Goal: Information Seeking & Learning: Learn about a topic

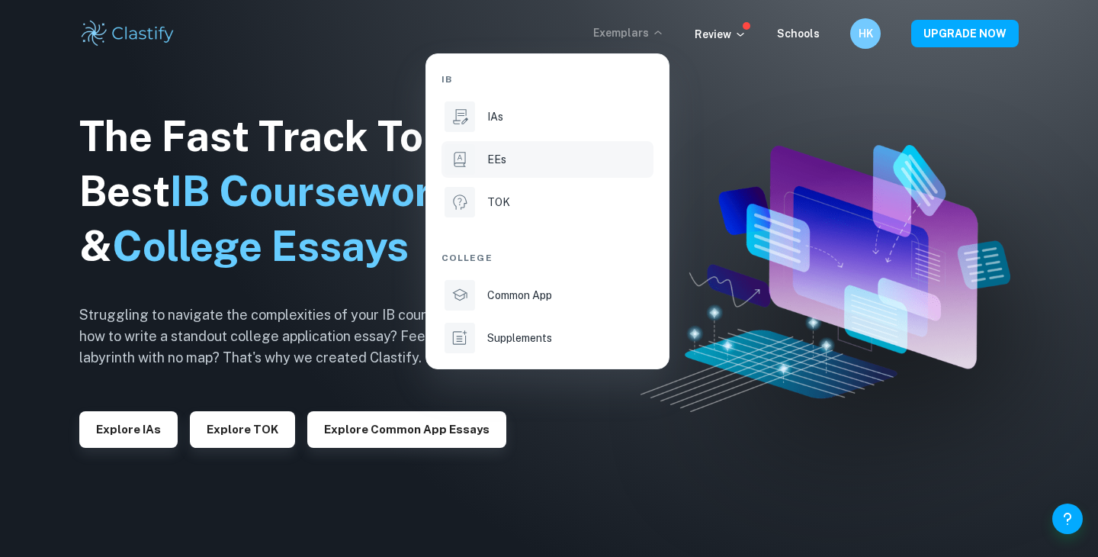
click at [494, 157] on p "EEs" at bounding box center [496, 159] width 19 height 17
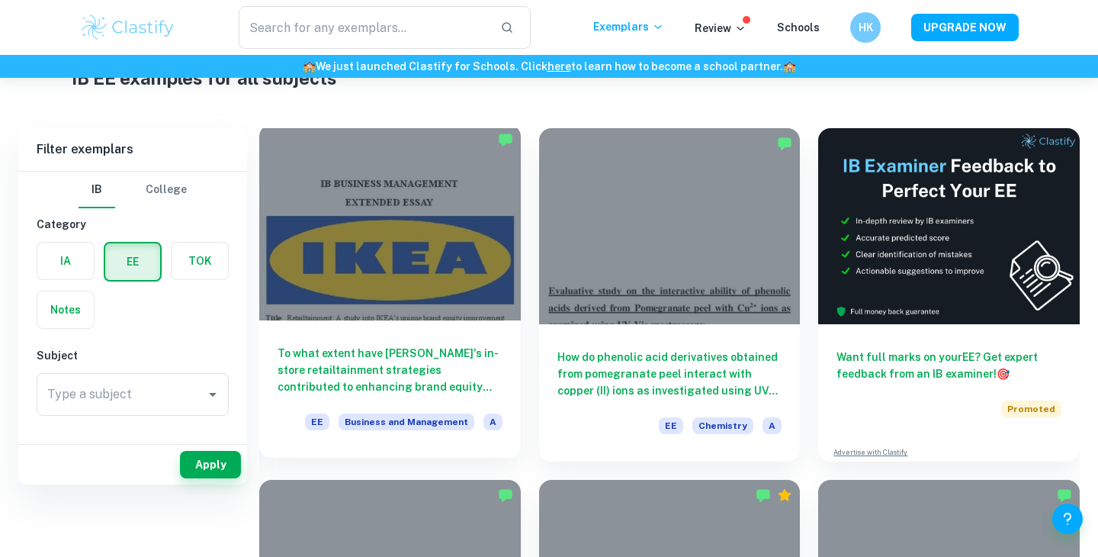
scroll to position [104, 0]
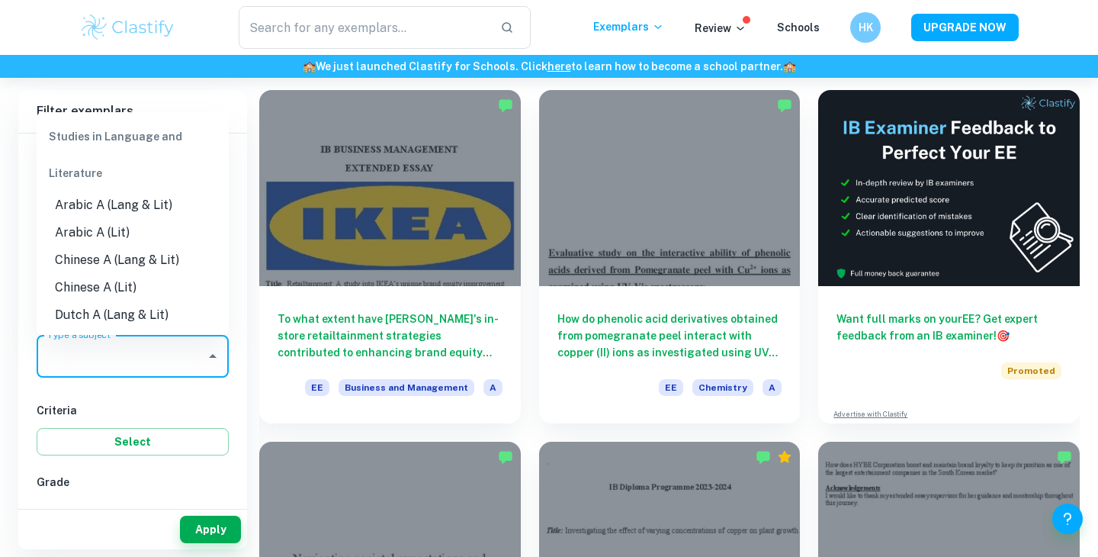
click at [126, 358] on input "Type a subject" at bounding box center [121, 356] width 156 height 29
click at [111, 330] on li "English B" at bounding box center [133, 323] width 192 height 27
type input "English B"
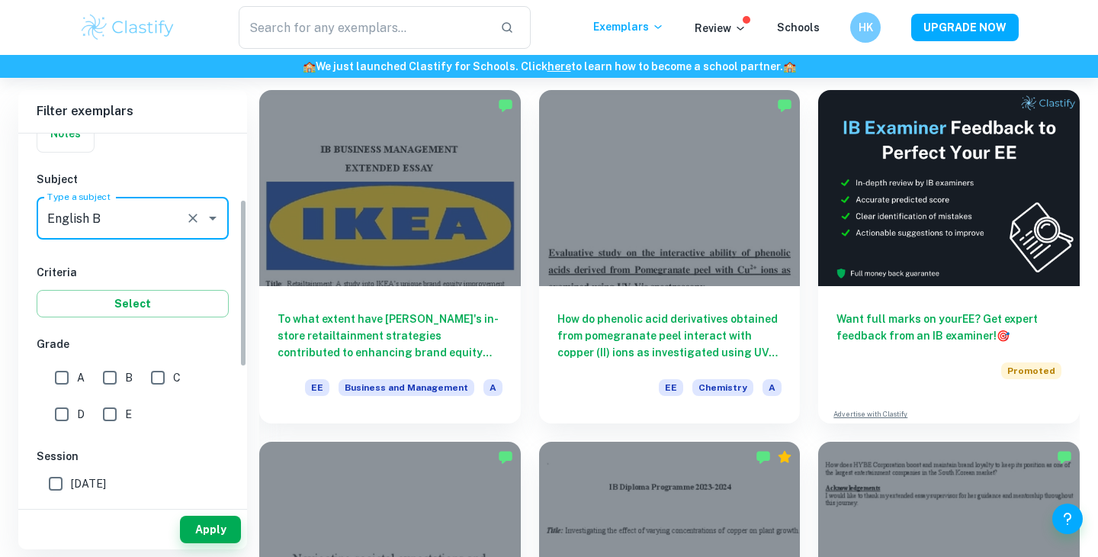
scroll to position [150, 0]
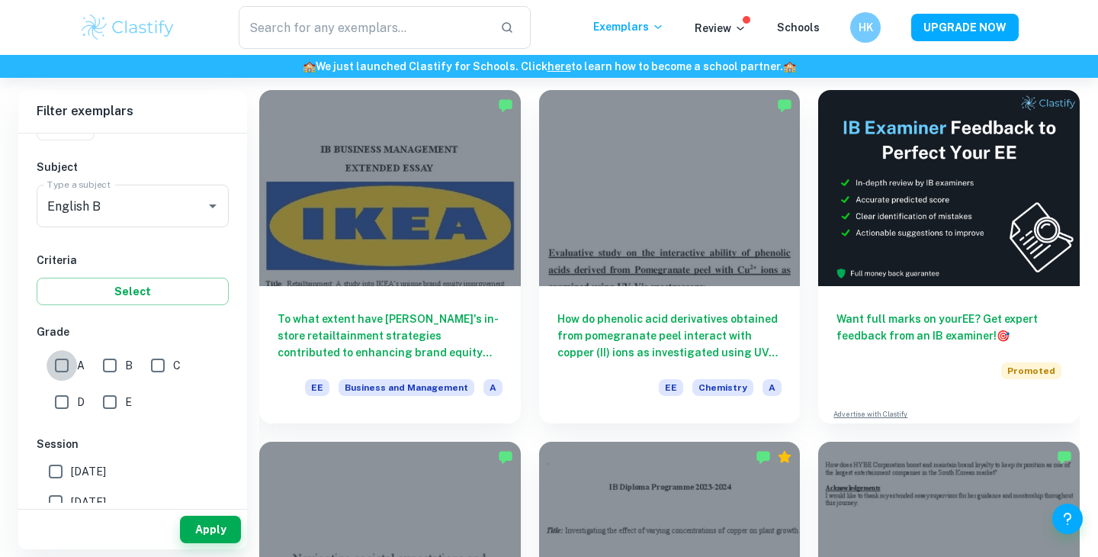
click at [66, 372] on input "A" at bounding box center [62, 365] width 31 height 31
checkbox input "true"
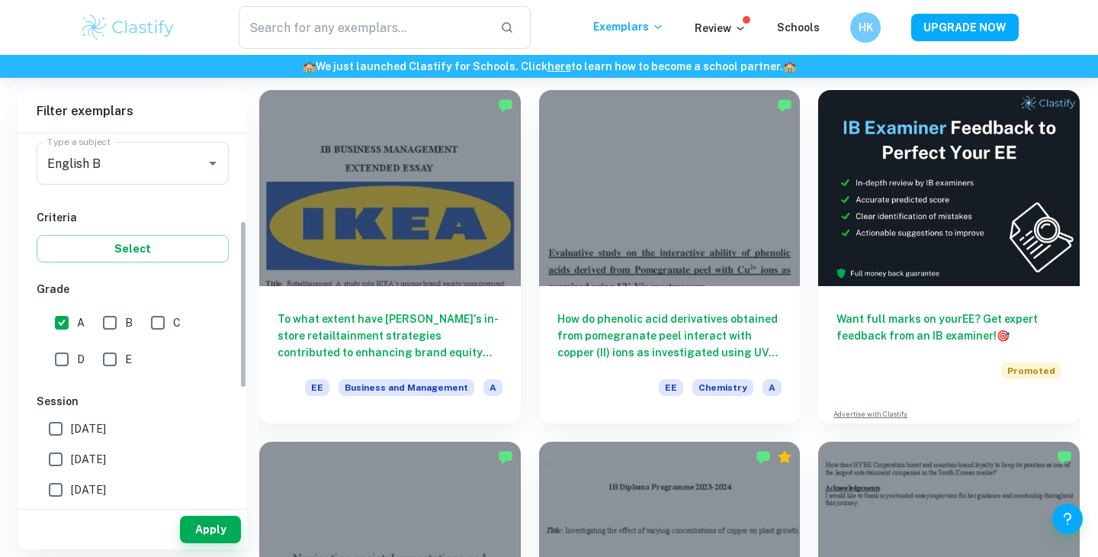
scroll to position [194, 0]
click at [90, 464] on span "[DATE]" at bounding box center [88, 457] width 35 height 17
click at [71, 464] on input "[DATE]" at bounding box center [55, 457] width 31 height 31
checkbox input "true"
click at [233, 523] on button "Apply" at bounding box center [210, 528] width 61 height 27
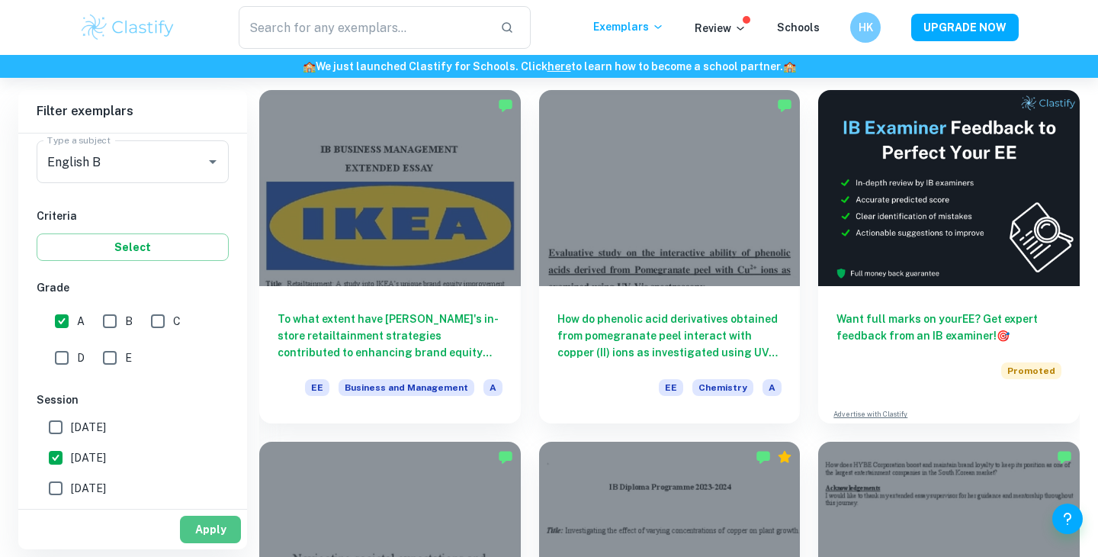
scroll to position [78, 0]
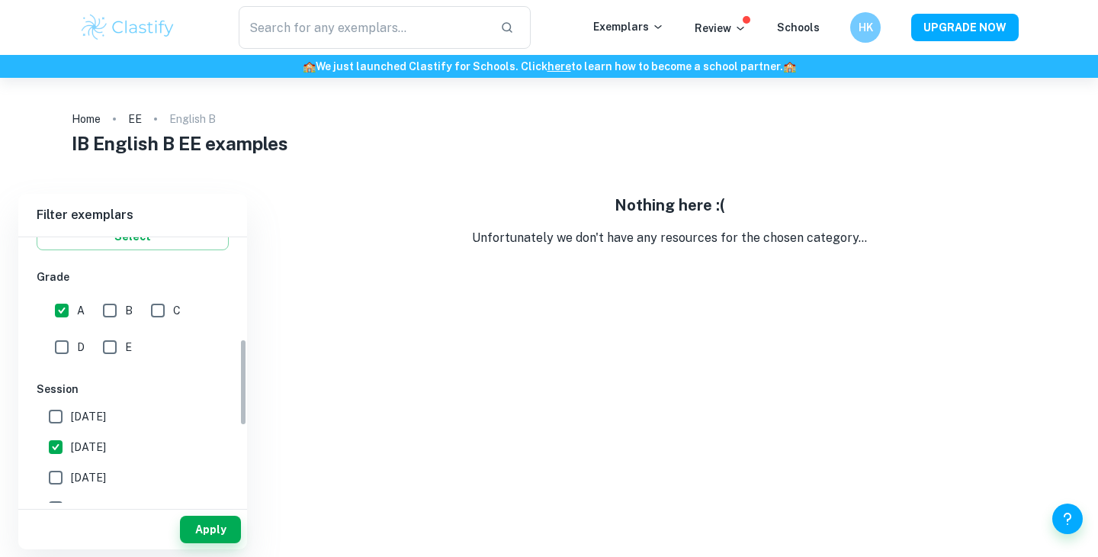
scroll to position [309, 0]
click at [106, 418] on span "[DATE]" at bounding box center [88, 416] width 35 height 17
click at [71, 418] on input "[DATE]" at bounding box center [55, 416] width 31 height 31
checkbox input "true"
click at [106, 474] on span "[DATE]" at bounding box center [88, 477] width 35 height 17
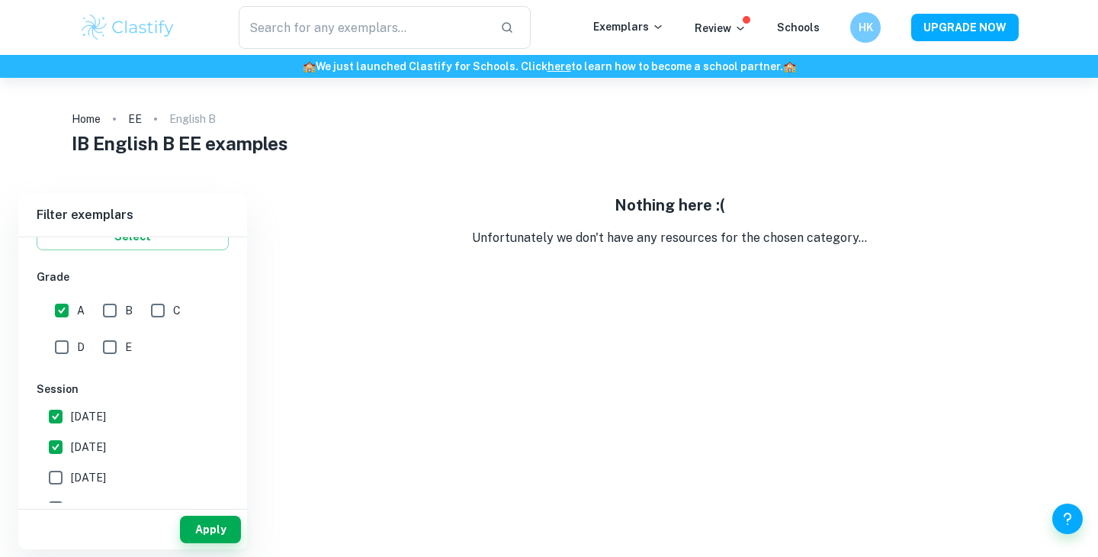
click at [71, 474] on input "[DATE]" at bounding box center [55, 477] width 31 height 31
click at [209, 522] on button "Apply" at bounding box center [210, 528] width 61 height 27
click at [106, 472] on span "[DATE]" at bounding box center [88, 477] width 35 height 17
click at [71, 472] on input "[DATE]" at bounding box center [55, 477] width 31 height 31
checkbox input "false"
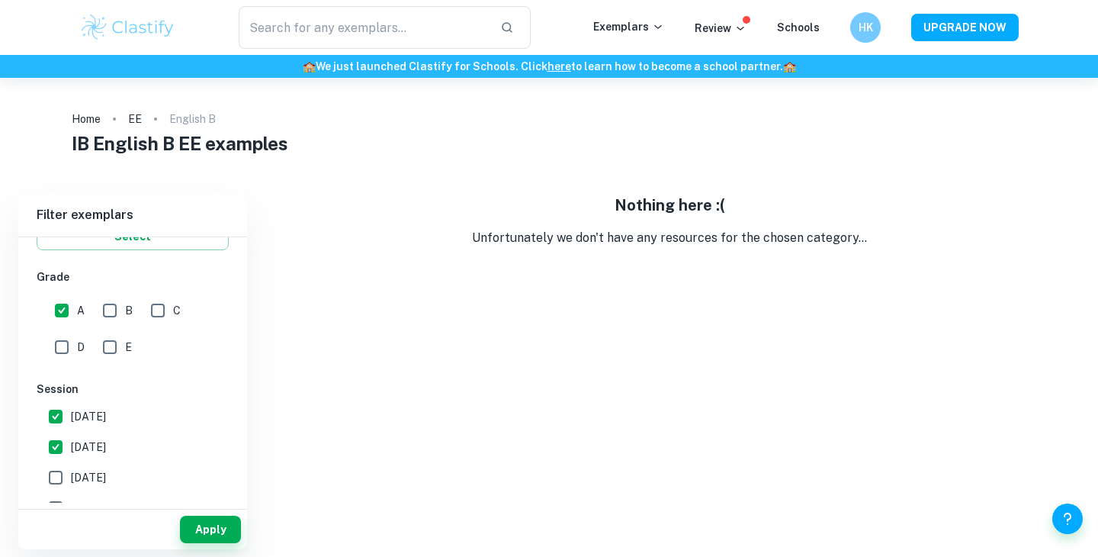
click at [102, 442] on span "[DATE]" at bounding box center [88, 446] width 35 height 17
click at [71, 442] on input "[DATE]" at bounding box center [55, 447] width 31 height 31
checkbox input "false"
click at [106, 424] on span "[DATE]" at bounding box center [88, 416] width 35 height 17
click at [71, 424] on input "[DATE]" at bounding box center [55, 416] width 31 height 31
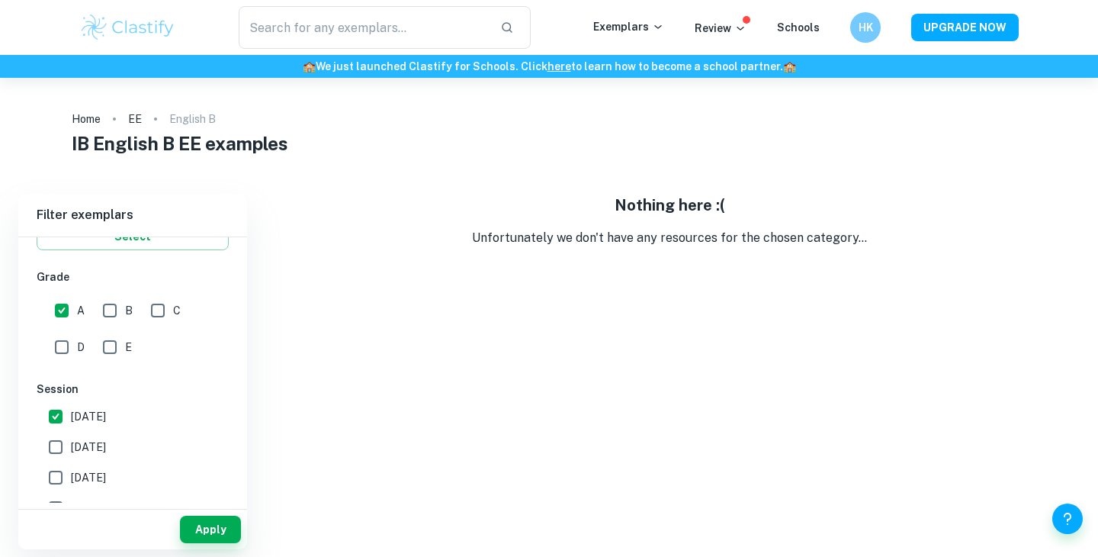
checkbox input "false"
click at [218, 520] on button "Apply" at bounding box center [210, 528] width 61 height 27
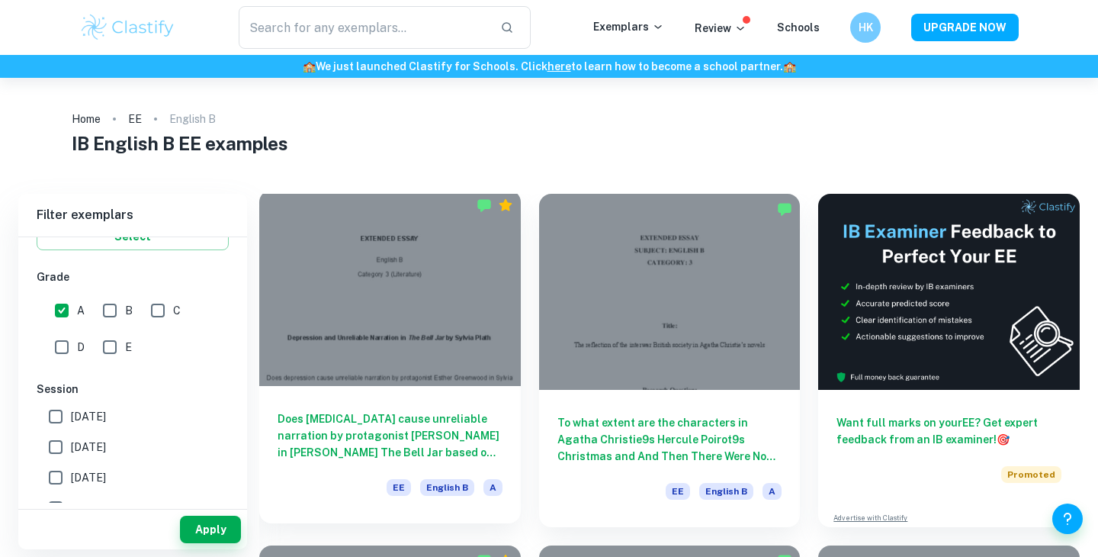
click at [516, 389] on div "Does [MEDICAL_DATA] cause unreliable narration by protagonist [PERSON_NAME] in …" at bounding box center [390, 454] width 262 height 137
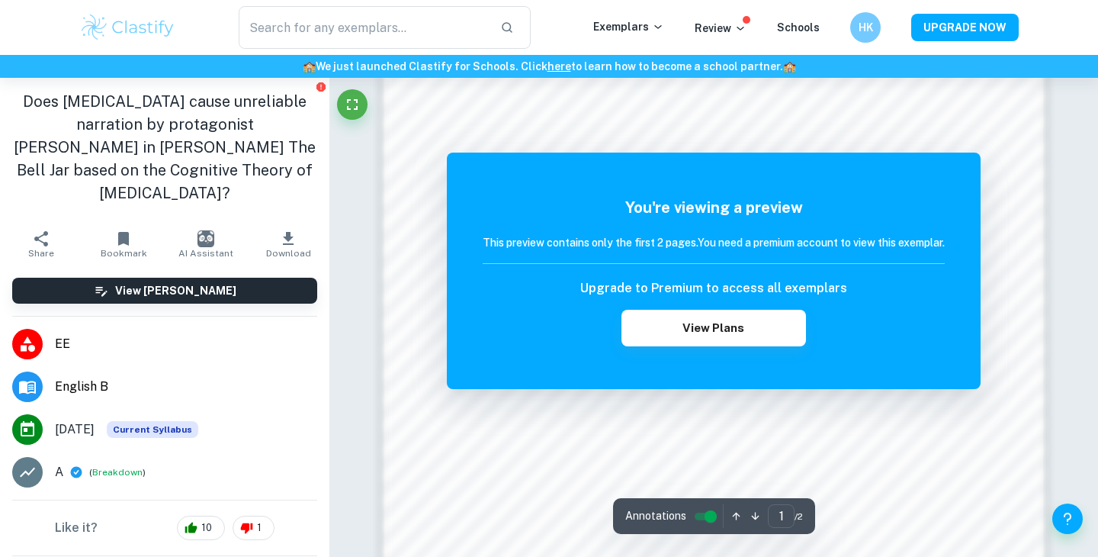
scroll to position [1048, 0]
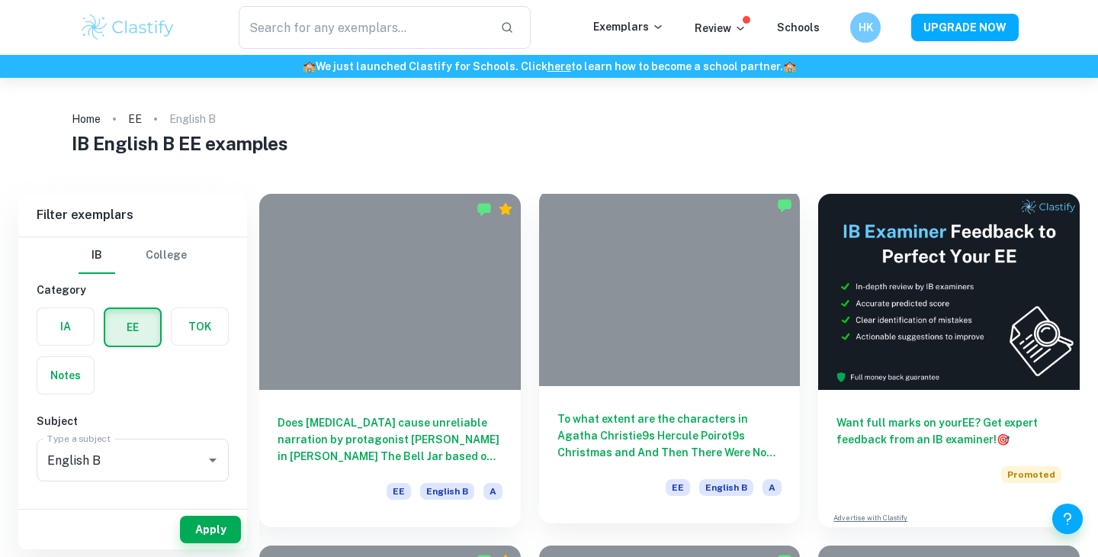
click at [592, 287] on div at bounding box center [670, 288] width 262 height 196
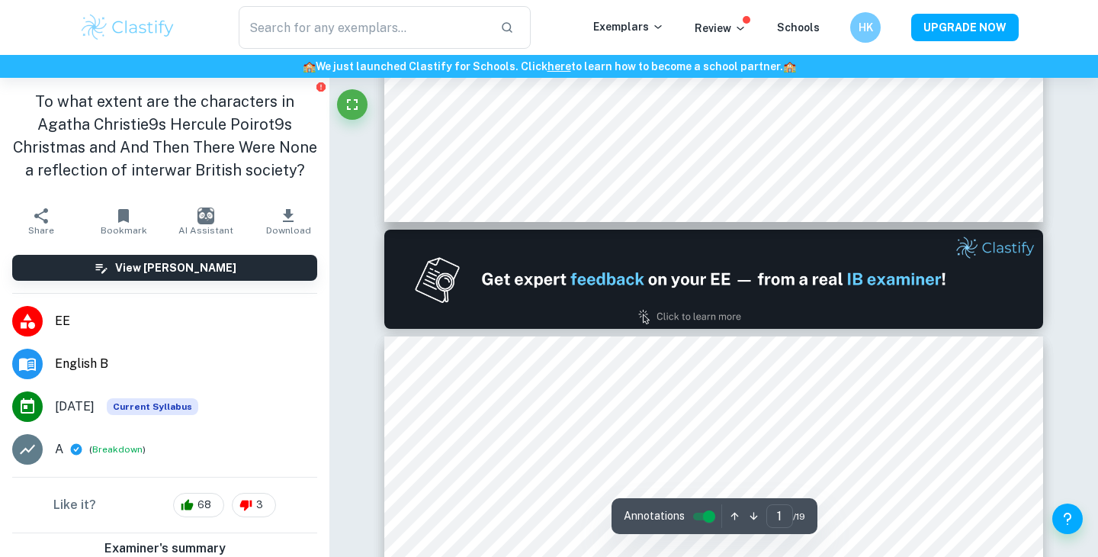
type input "2"
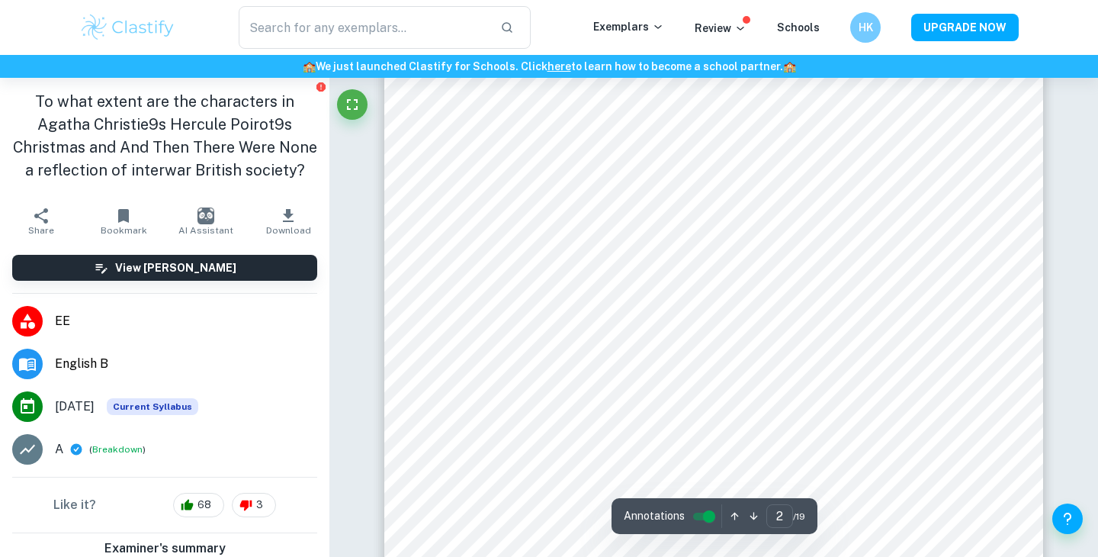
scroll to position [1125, 0]
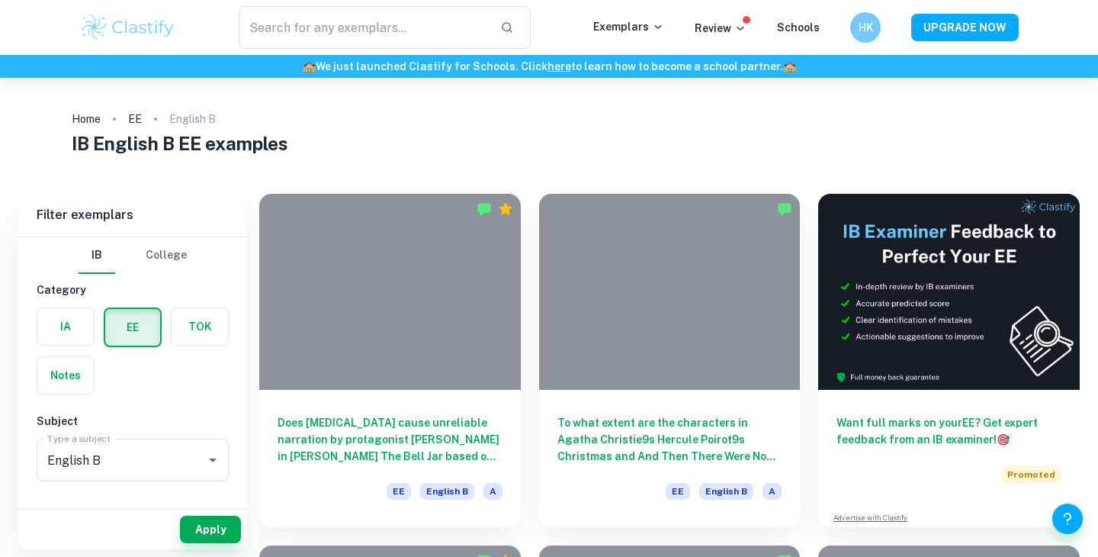
click at [292, 52] on div "​ Exemplars Review Schools HK UPGRADE NOW" at bounding box center [549, 27] width 1098 height 55
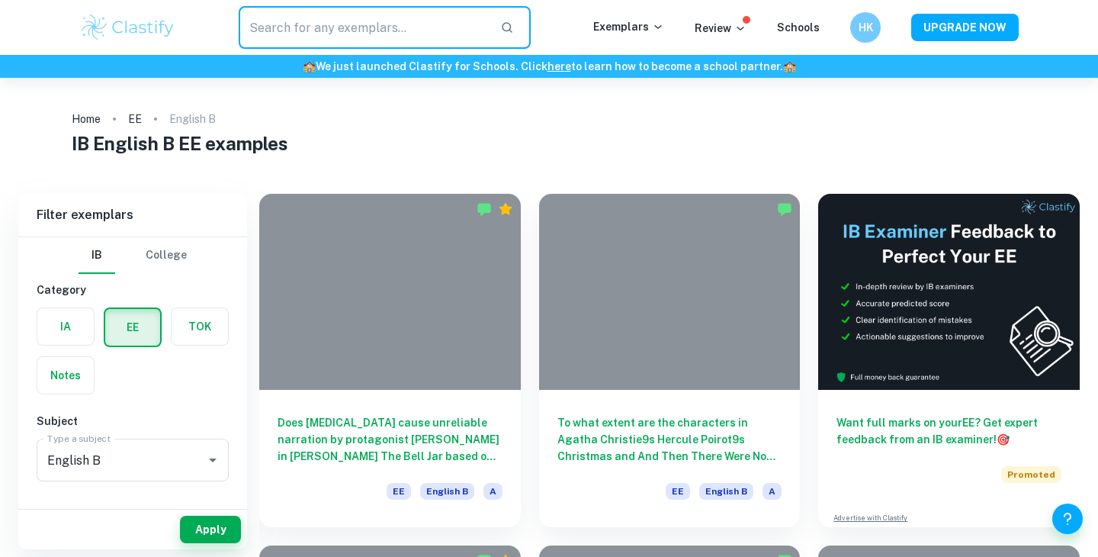
click at [293, 43] on input "text" at bounding box center [363, 27] width 249 height 43
type input "things fall apart"
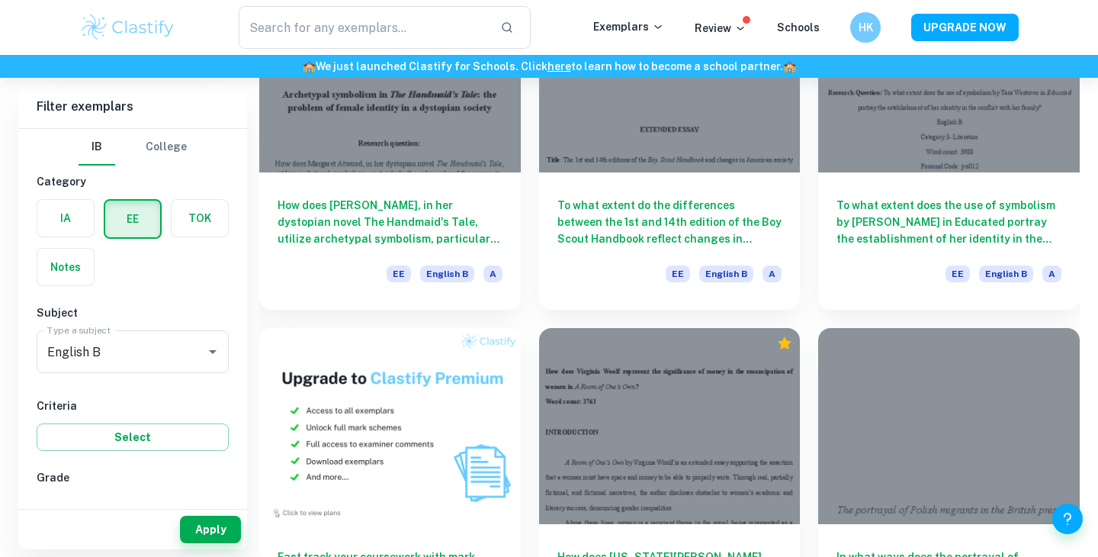
scroll to position [601, 0]
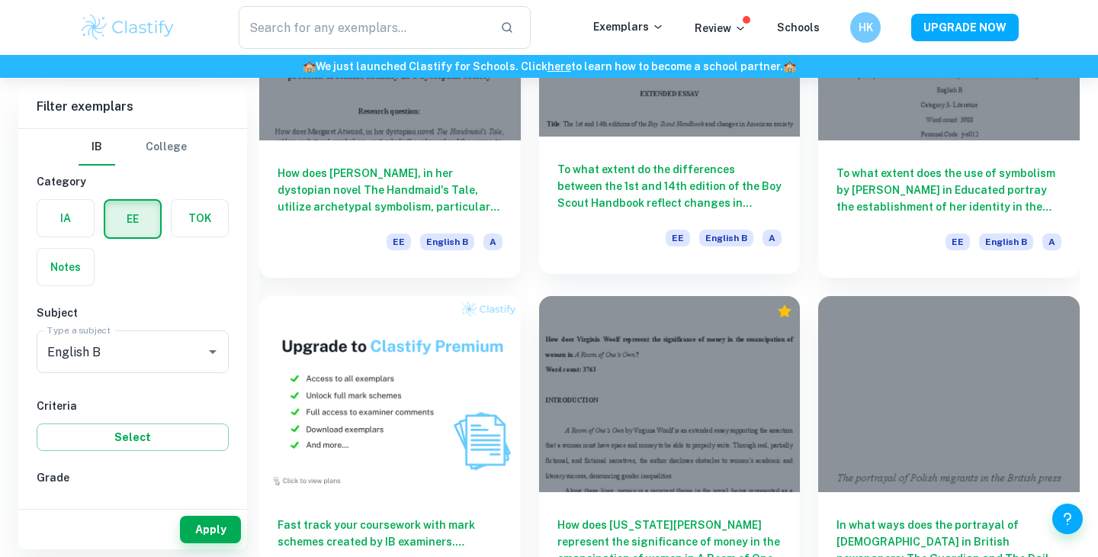
click at [673, 194] on h6 "To what extent do the differences between the 1st and 14th edition of the Boy S…" at bounding box center [669, 186] width 225 height 50
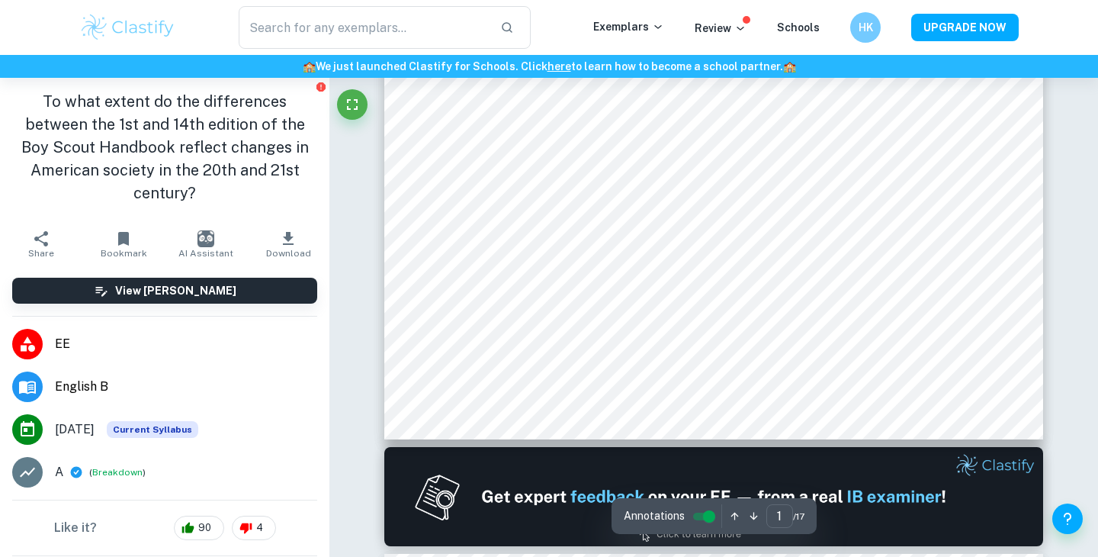
type input "2"
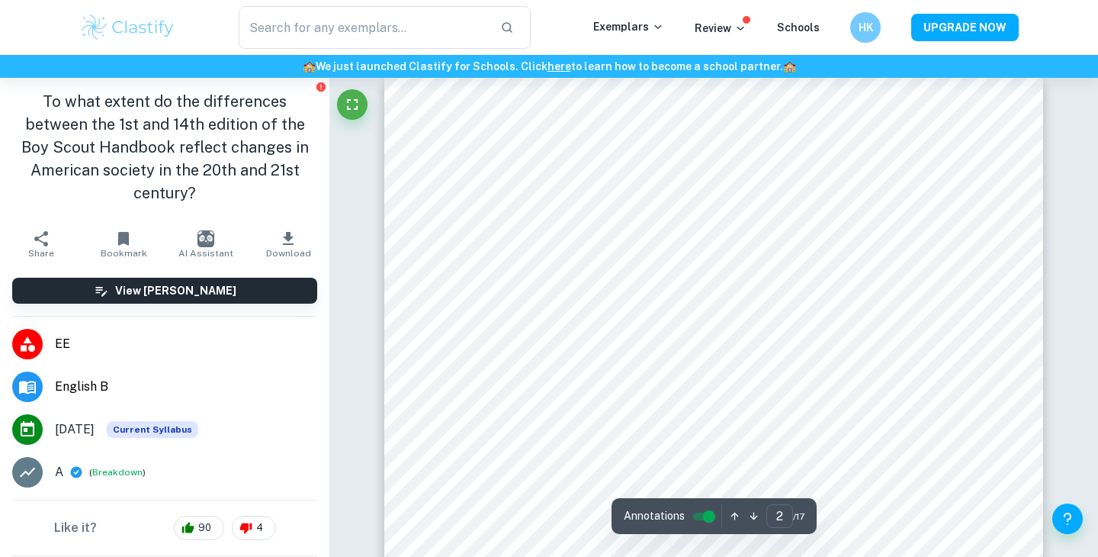
scroll to position [1026, 0]
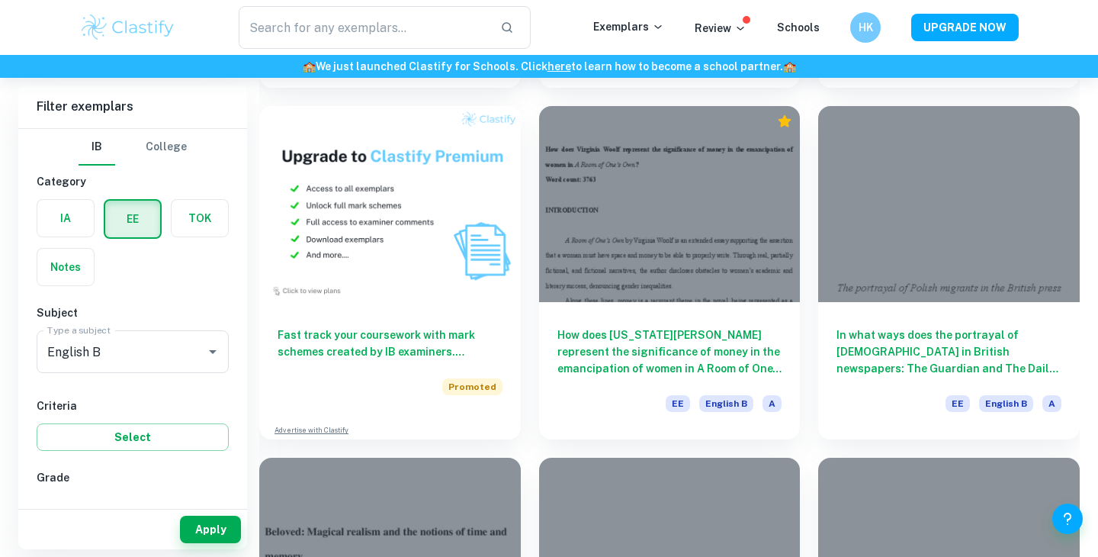
scroll to position [905, 0]
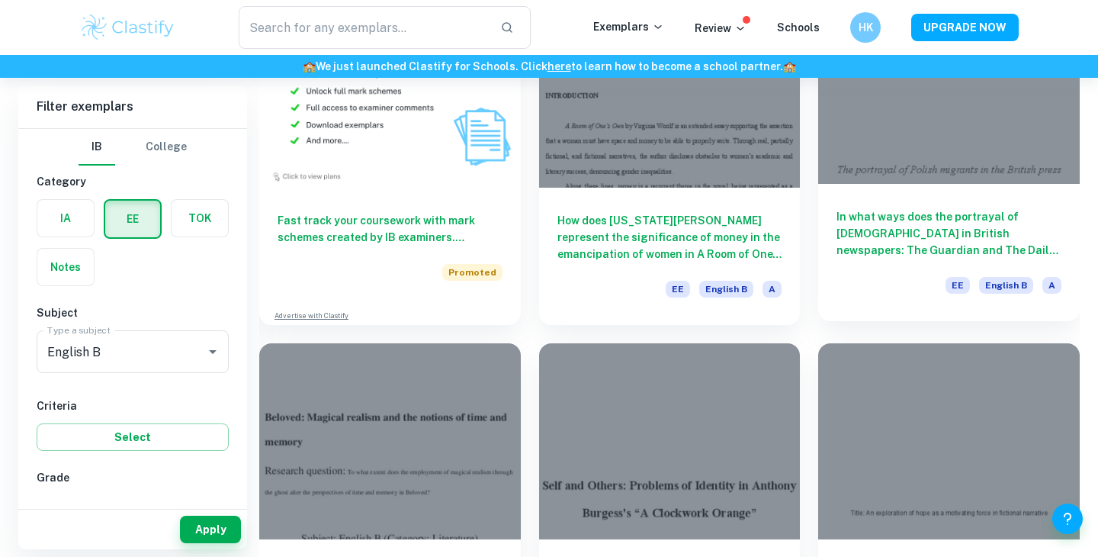
click at [841, 216] on h6 "In what ways does the portrayal of [DEMOGRAPHIC_DATA] in British newspapers: Th…" at bounding box center [948, 233] width 225 height 50
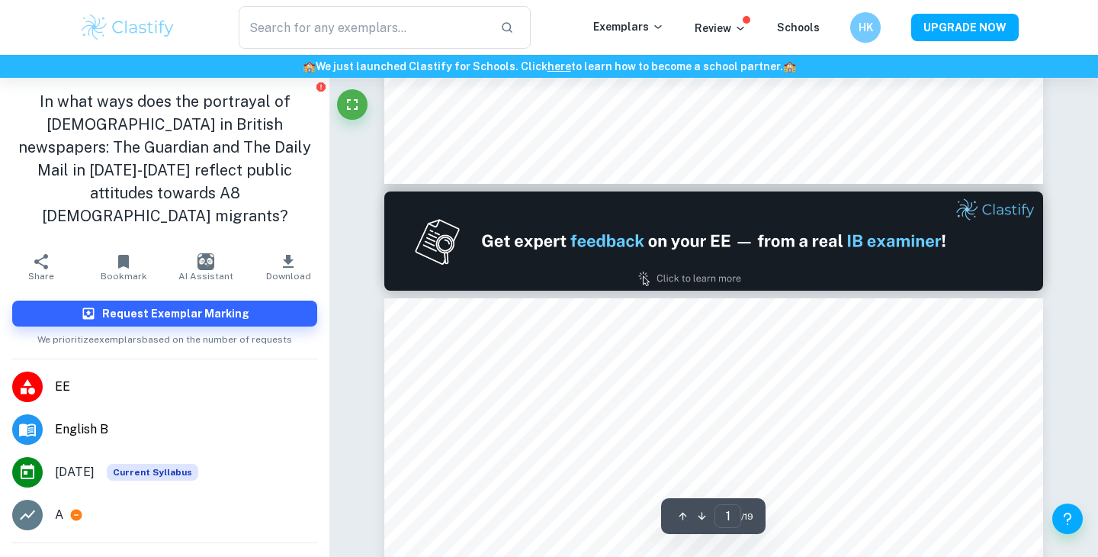
type input "2"
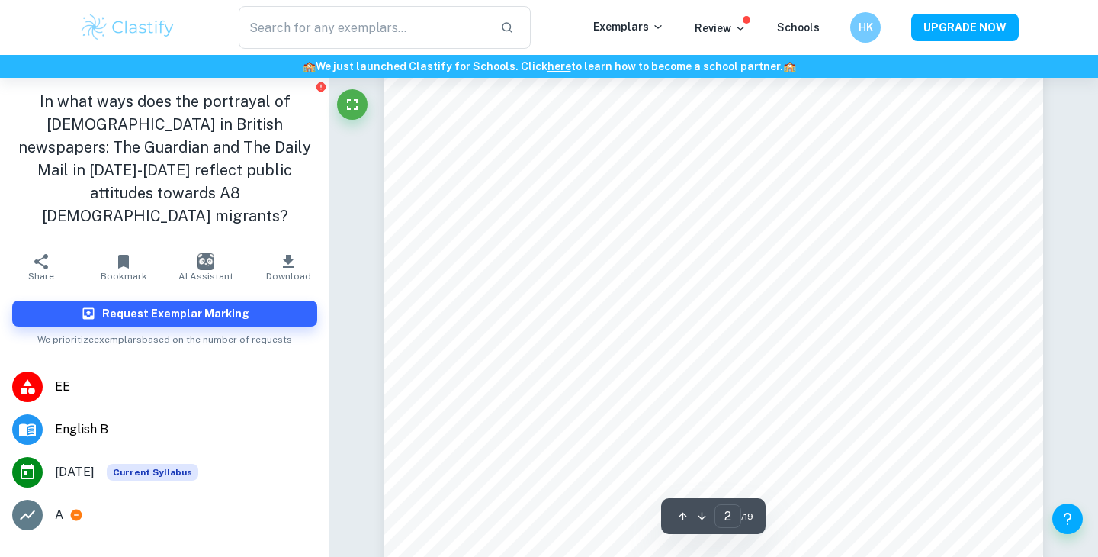
scroll to position [1066, 0]
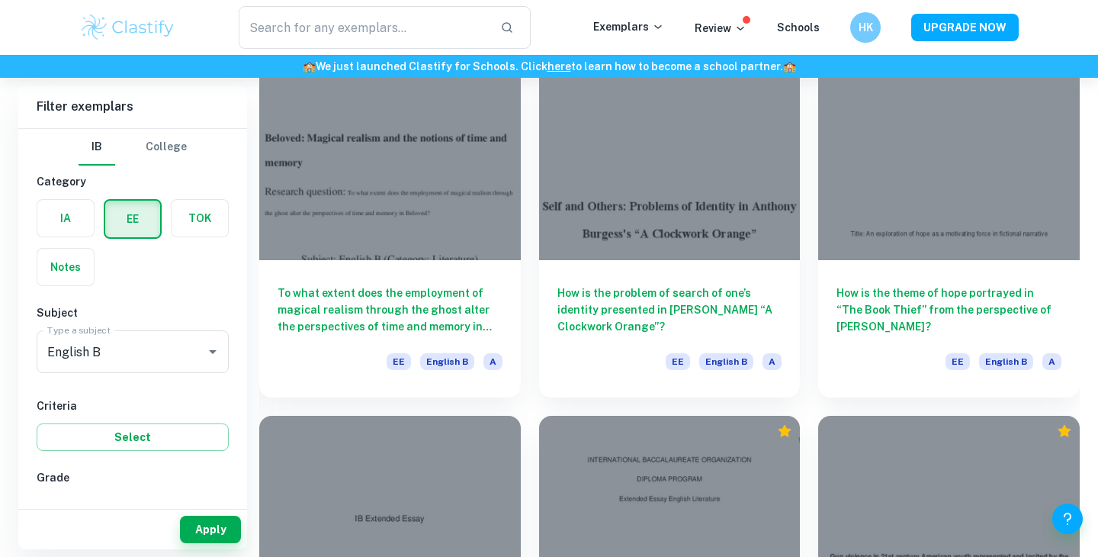
scroll to position [1212, 0]
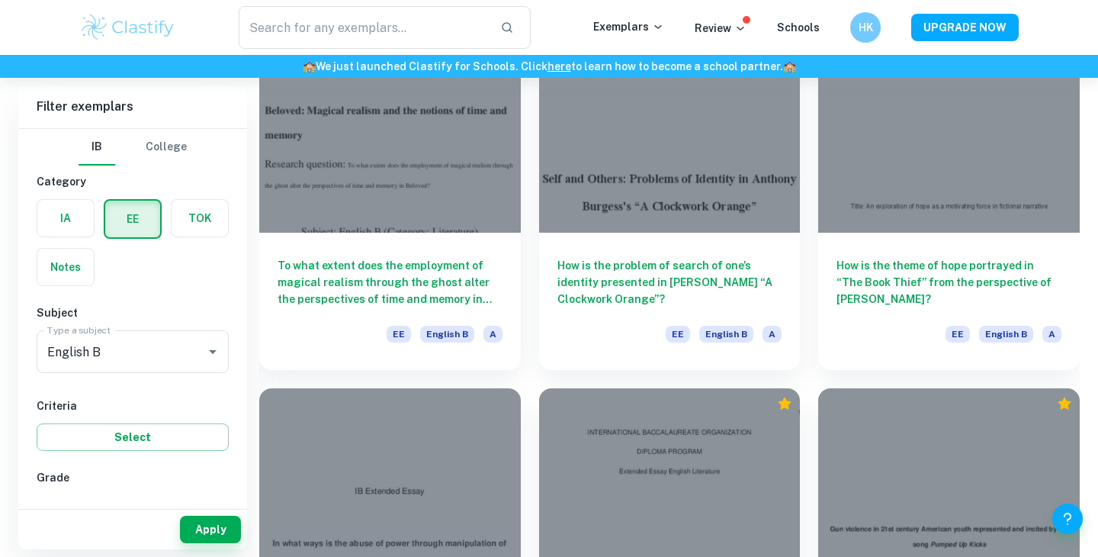
click at [536, 322] on div "How is the problem of search of one’s identity presented in [PERSON_NAME] “A Cl…" at bounding box center [661, 194] width 280 height 352
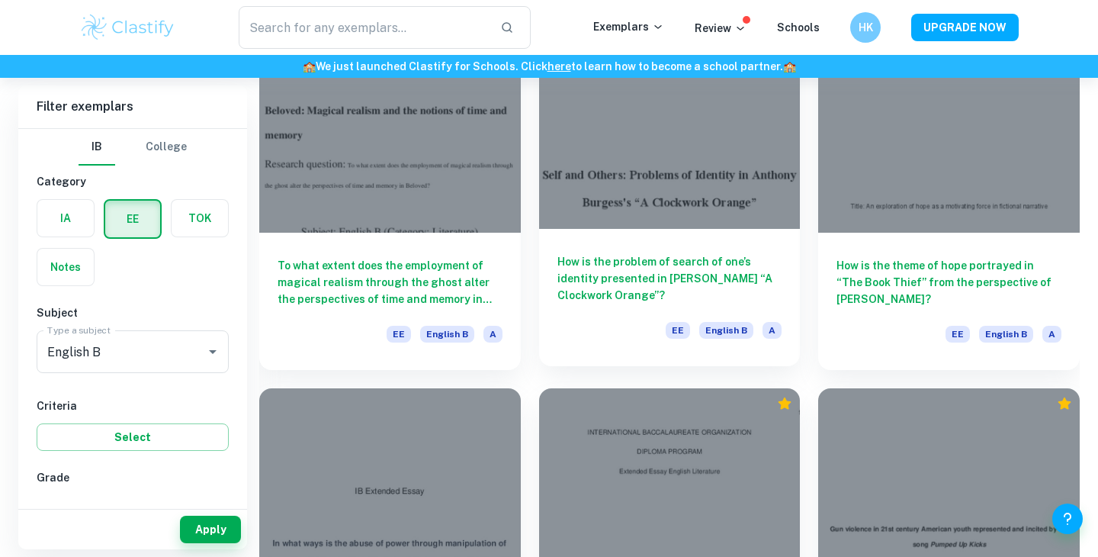
click at [581, 319] on div "How is the problem of search of one’s identity presented in [PERSON_NAME] “A Cl…" at bounding box center [670, 297] width 262 height 137
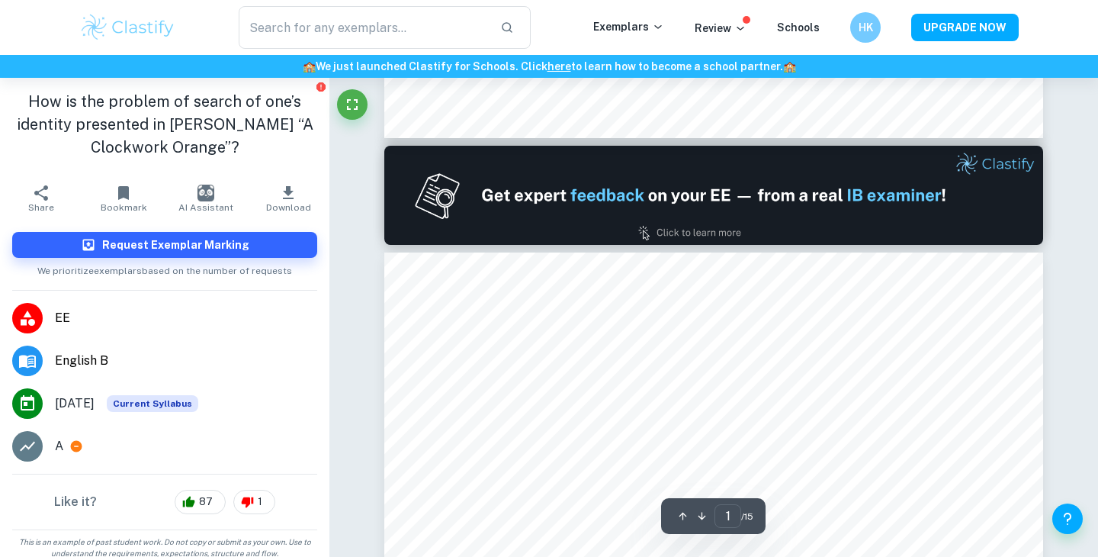
type input "2"
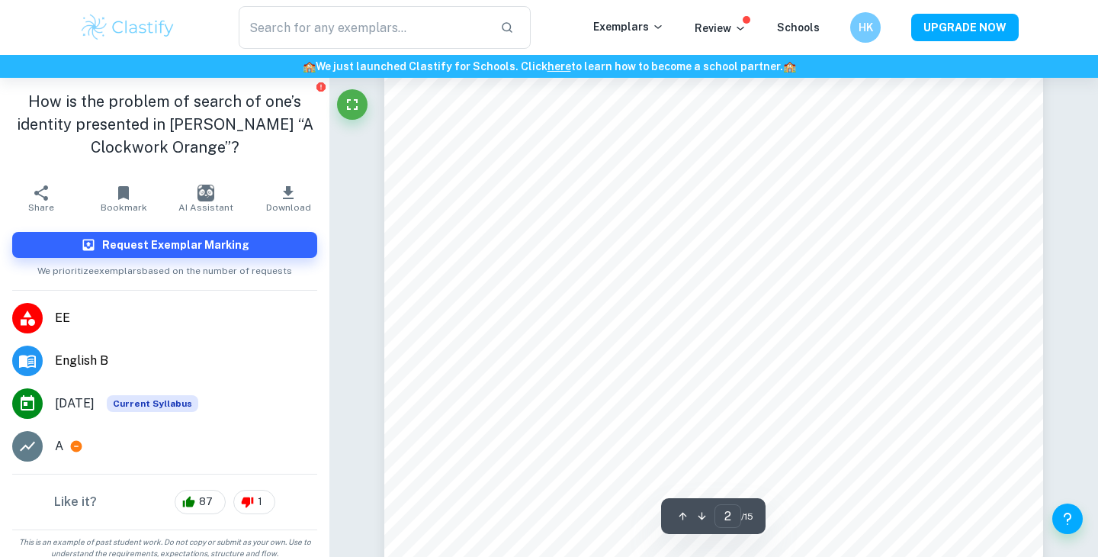
scroll to position [1121, 0]
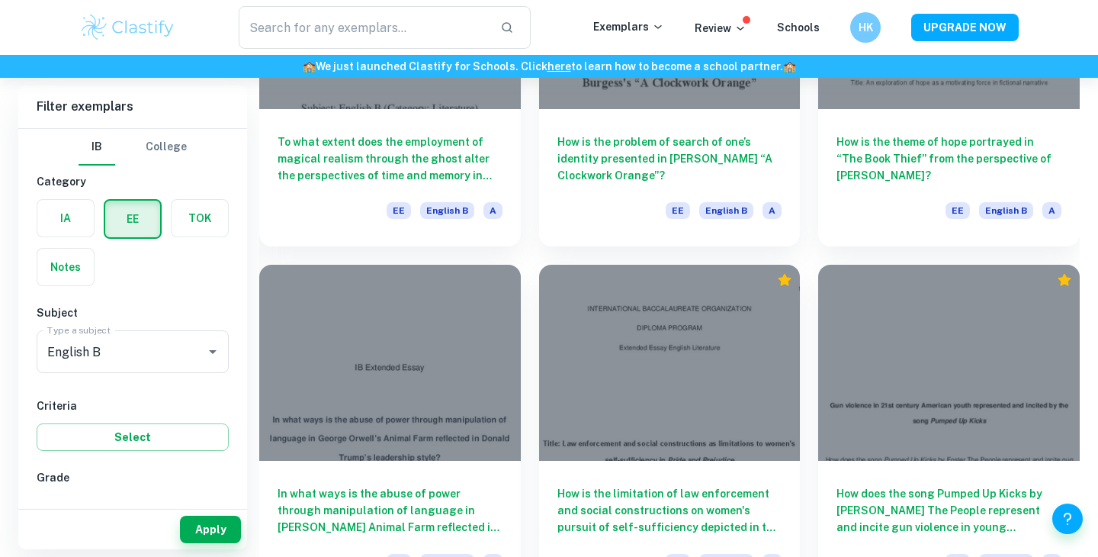
scroll to position [1362, 0]
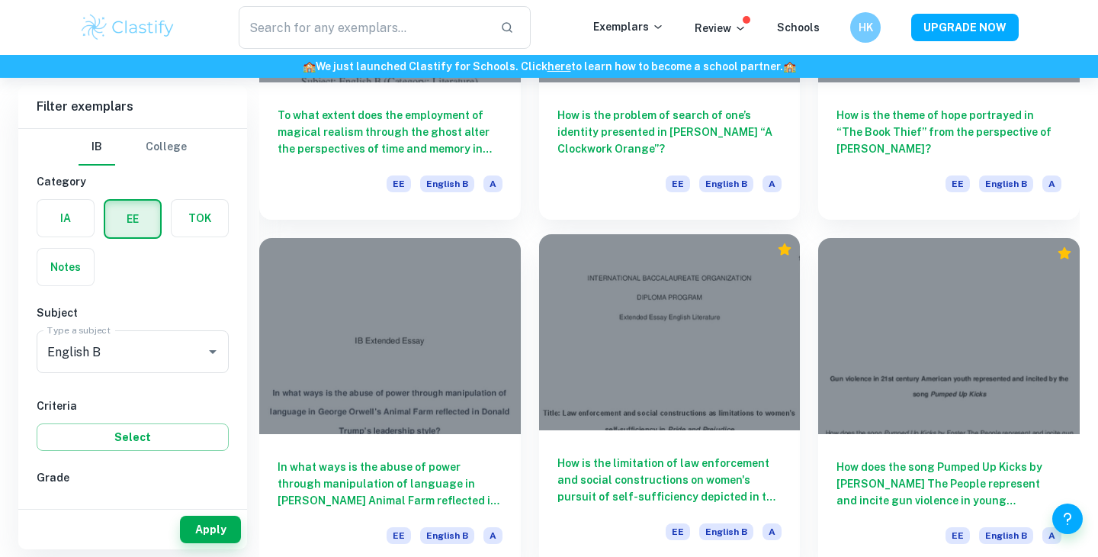
click at [686, 325] on div at bounding box center [670, 332] width 262 height 196
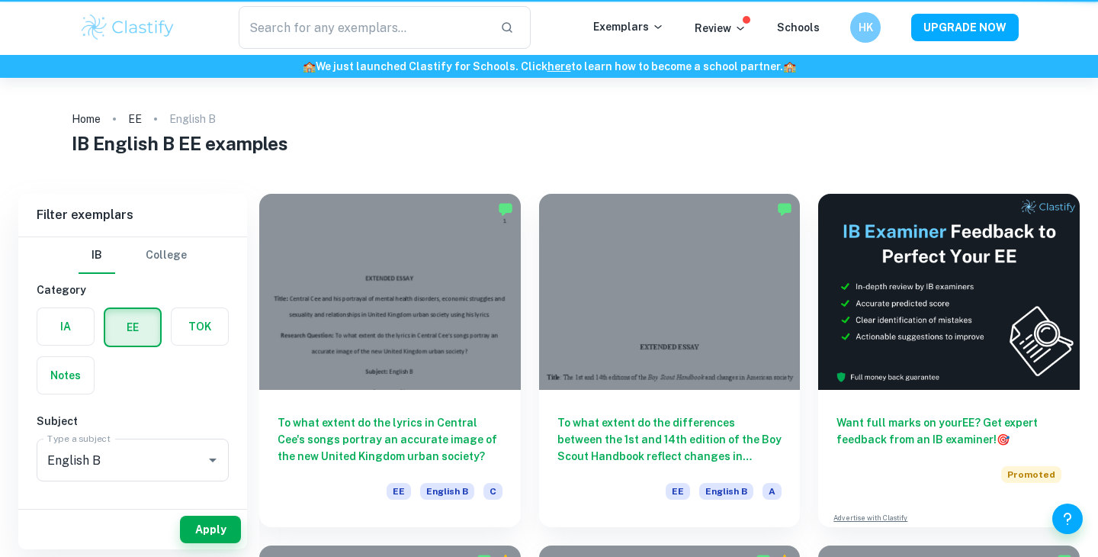
scroll to position [1362, 0]
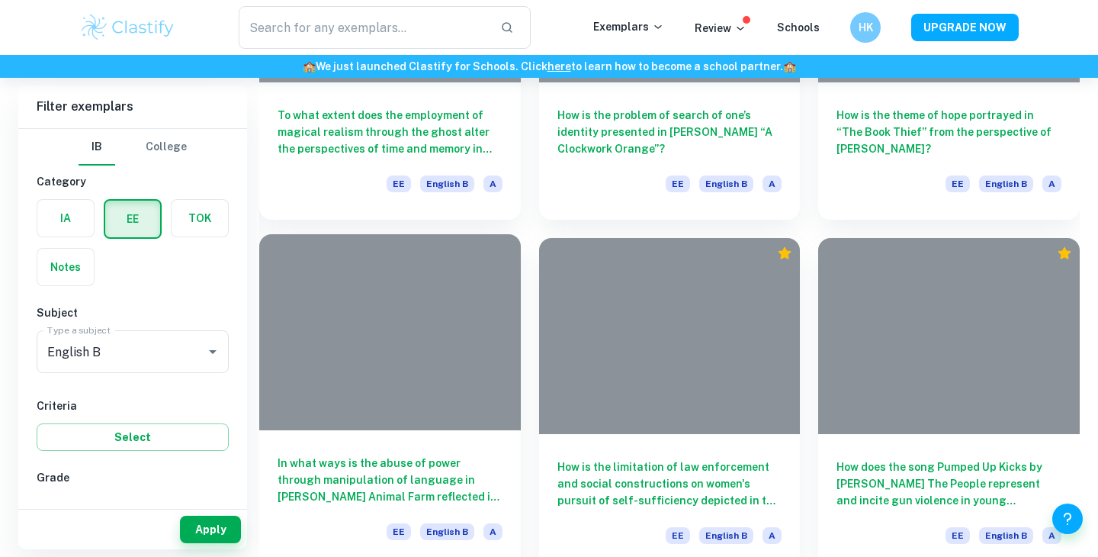
click at [394, 347] on div at bounding box center [390, 332] width 262 height 196
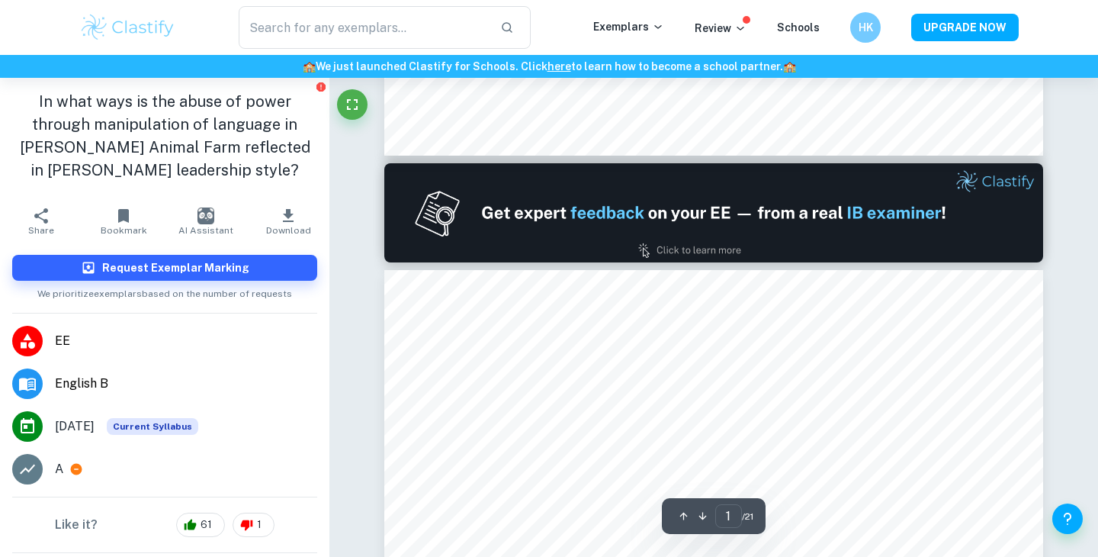
type input "2"
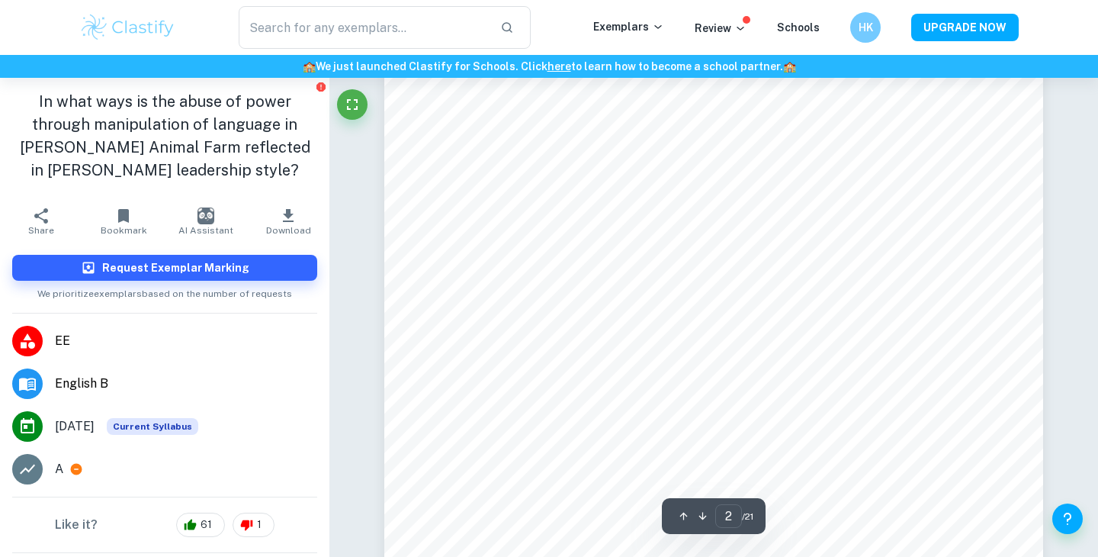
scroll to position [1109, 0]
